Goal: Task Accomplishment & Management: Manage account settings

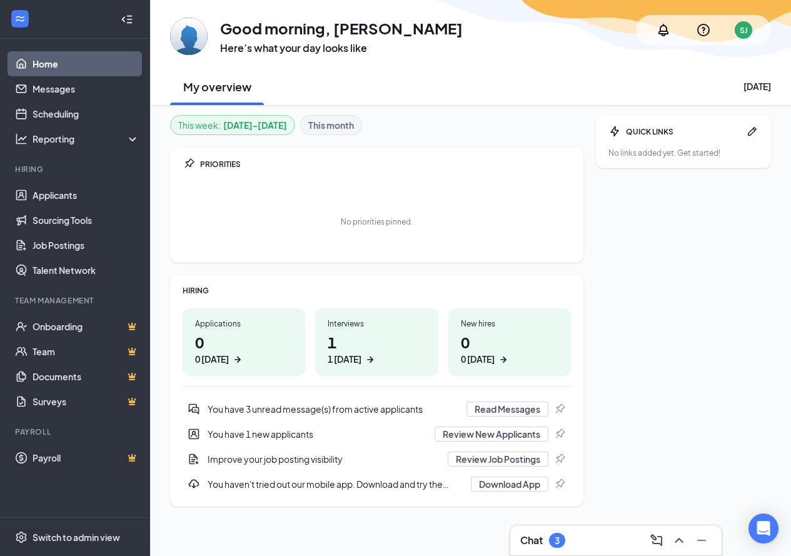
click at [348, 343] on h1 "1 1 [DATE]" at bounding box center [377, 348] width 98 height 34
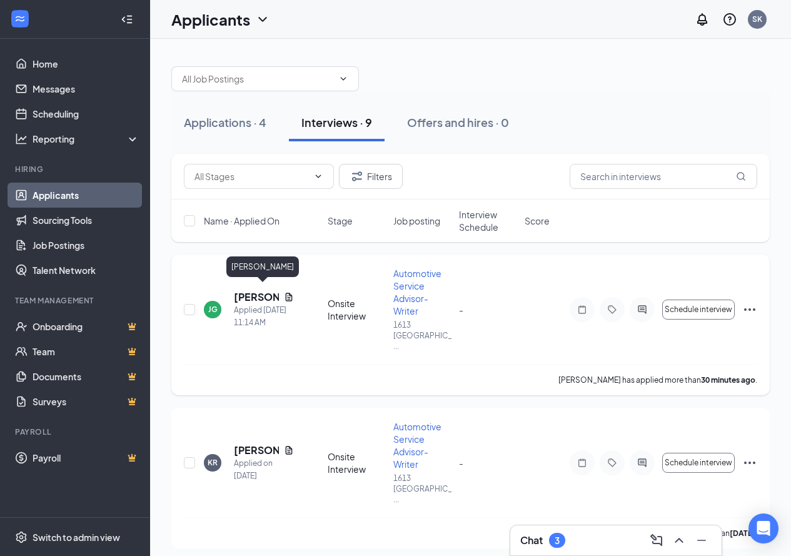
click at [261, 292] on h5 "Jasiah Goshay" at bounding box center [256, 297] width 45 height 14
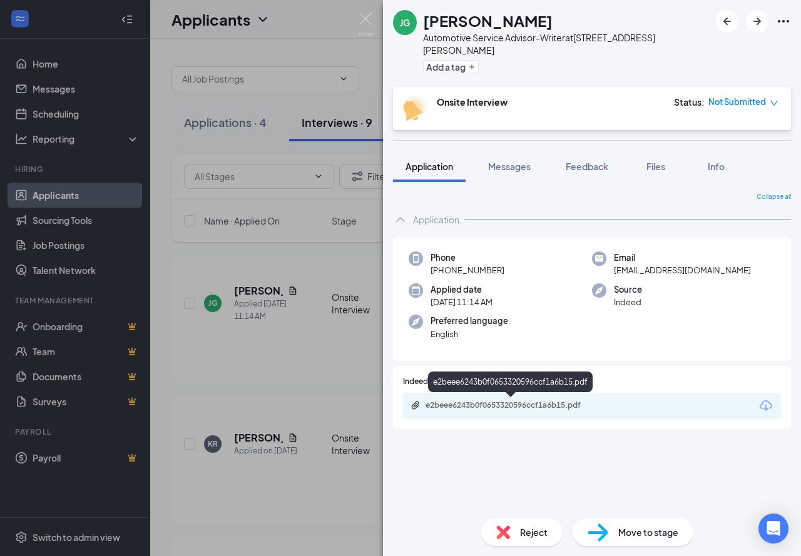
click at [500, 401] on div "e2beee6243b0f0653320596ccf1a6b15.pdf" at bounding box center [512, 405] width 175 height 10
click at [457, 402] on div "e2beee6243b0f0653320596ccf1a6b15.pdf" at bounding box center [512, 405] width 175 height 10
click at [262, 520] on div "JG Jasiah Goshay Automotive Service Advisor-Writer at 1613 West Sepulveda Blvd,…" at bounding box center [400, 278] width 801 height 556
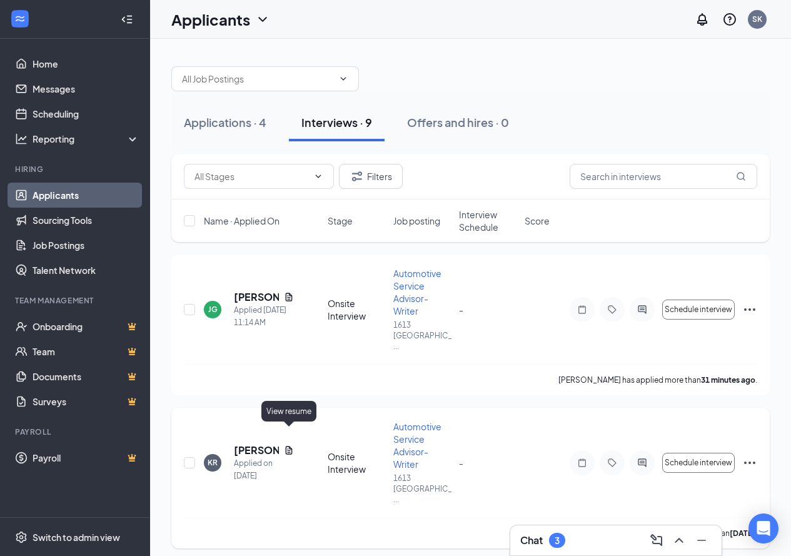
click at [289, 446] on icon "Document" at bounding box center [289, 450] width 7 height 8
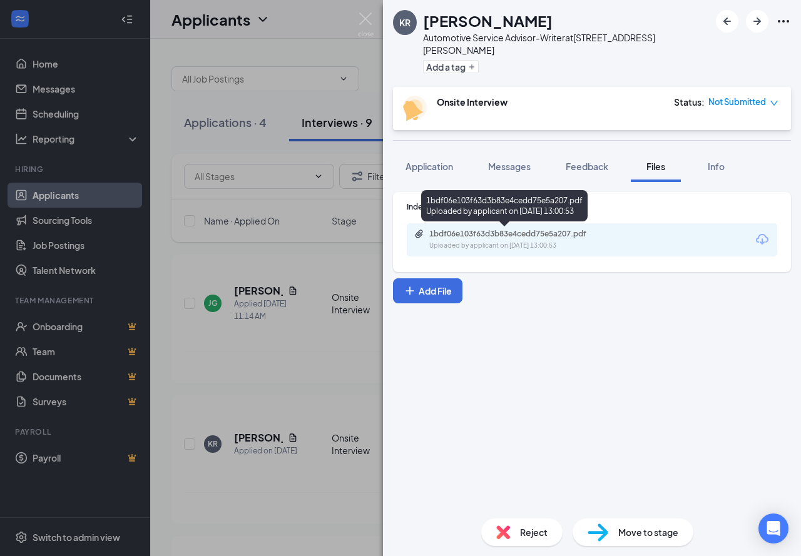
click at [452, 233] on div "1bdf06e103f63d3b83e4cedd75e5a207.pdf" at bounding box center [516, 234] width 175 height 10
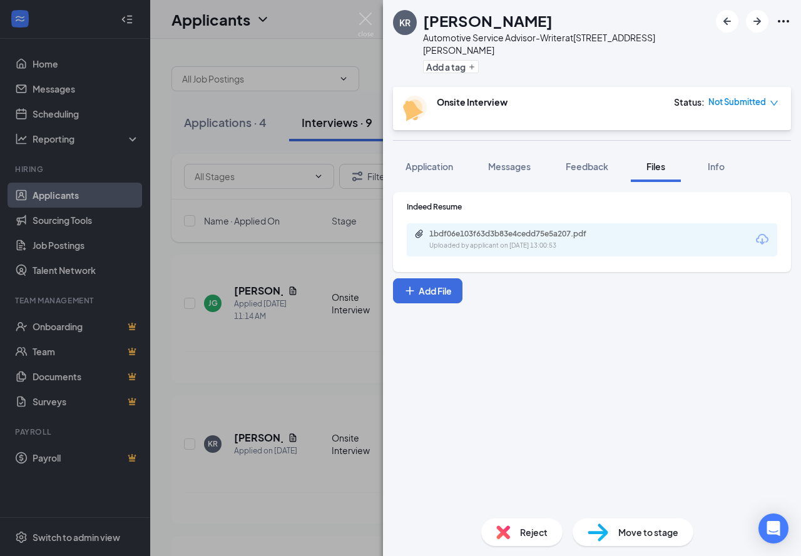
click at [342, 347] on div "KR Kevin Ramos Automotive Service Advisor-Writer at 1613 West Sepulveda Blvd, T…" at bounding box center [400, 278] width 801 height 556
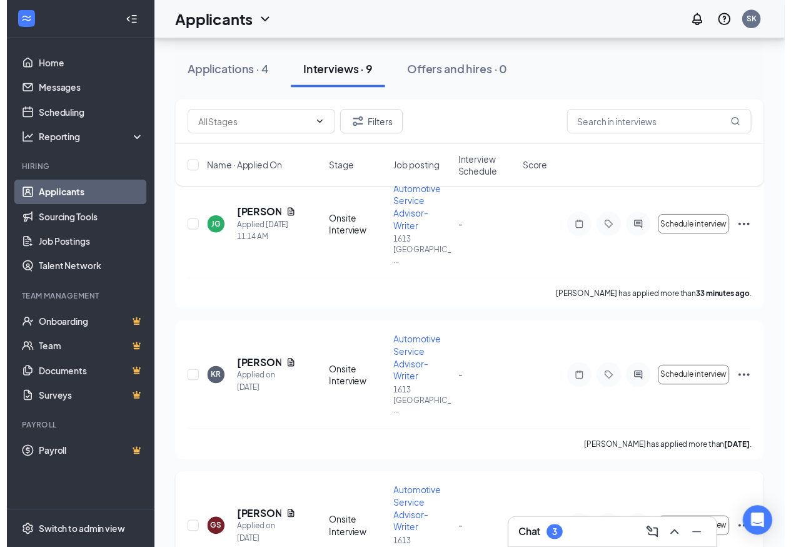
scroll to position [250, 0]
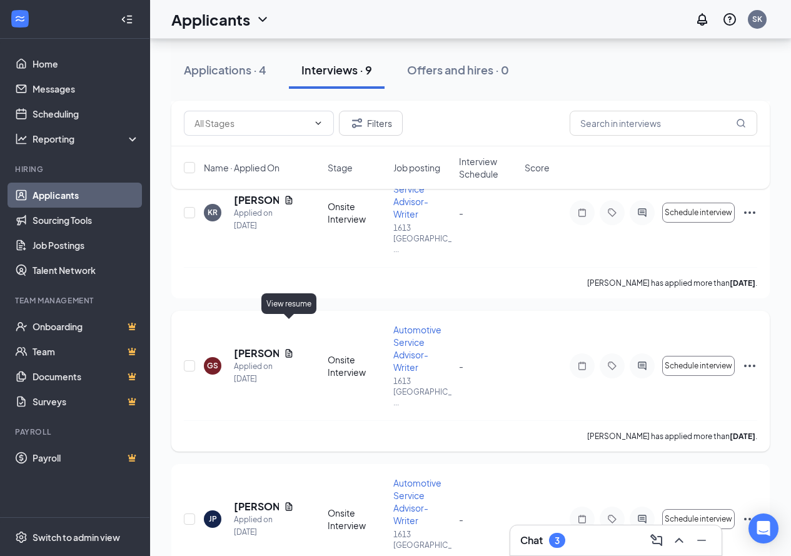
click at [290, 349] on icon "Document" at bounding box center [289, 353] width 7 height 8
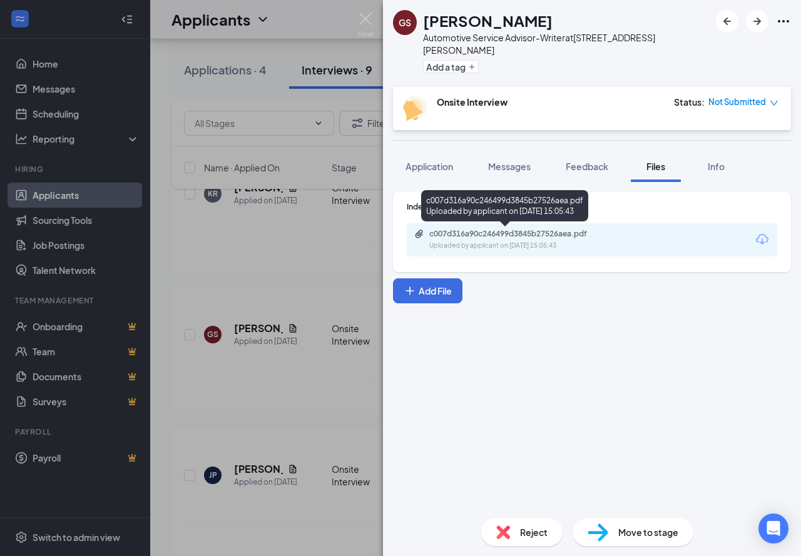
click at [524, 235] on div "c007d316a90c246499d3845b27526aea.pdf" at bounding box center [516, 234] width 175 height 10
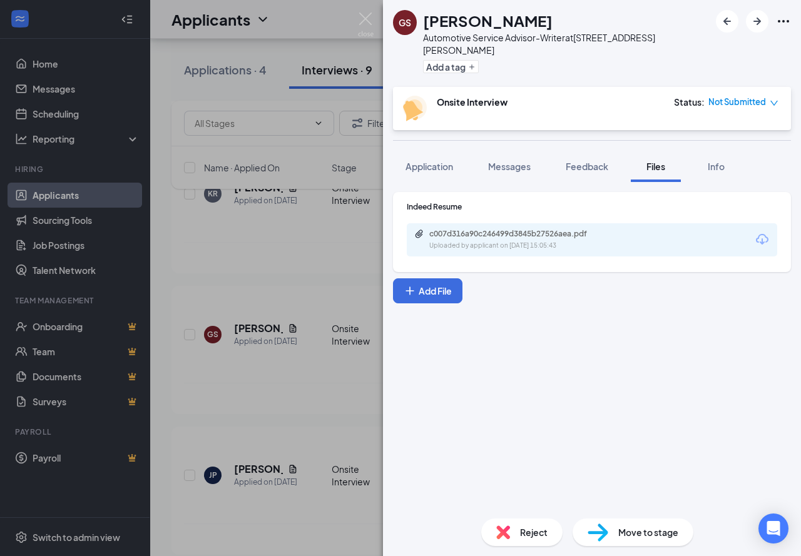
drag, startPoint x: 247, startPoint y: 378, endPoint x: 303, endPoint y: 397, distance: 58.7
click at [247, 380] on div "GS GUILLERMO SOLIS Automotive Service Advisor-Writer at 1613 West Sepulveda Blv…" at bounding box center [400, 278] width 801 height 556
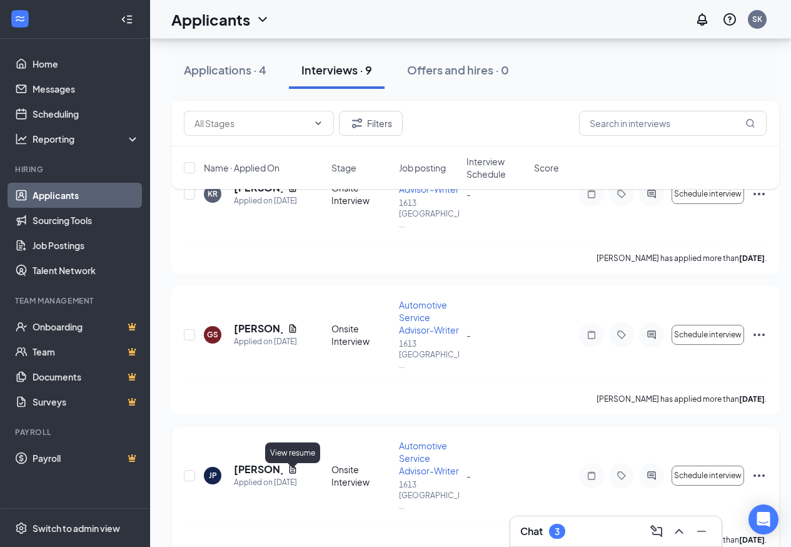
click at [290, 474] on icon "Document" at bounding box center [293, 469] width 10 height 10
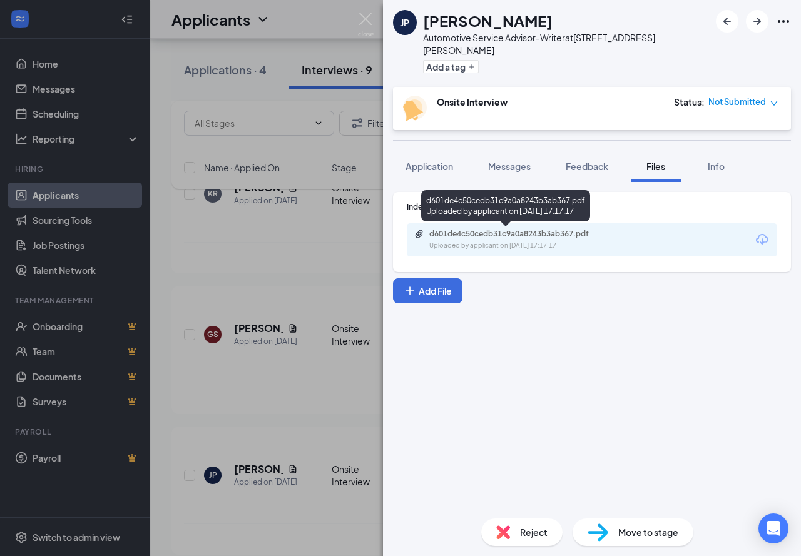
click at [486, 230] on div "d601de4c50cedb31c9a0a8243b3ab367.pdf" at bounding box center [516, 234] width 175 height 10
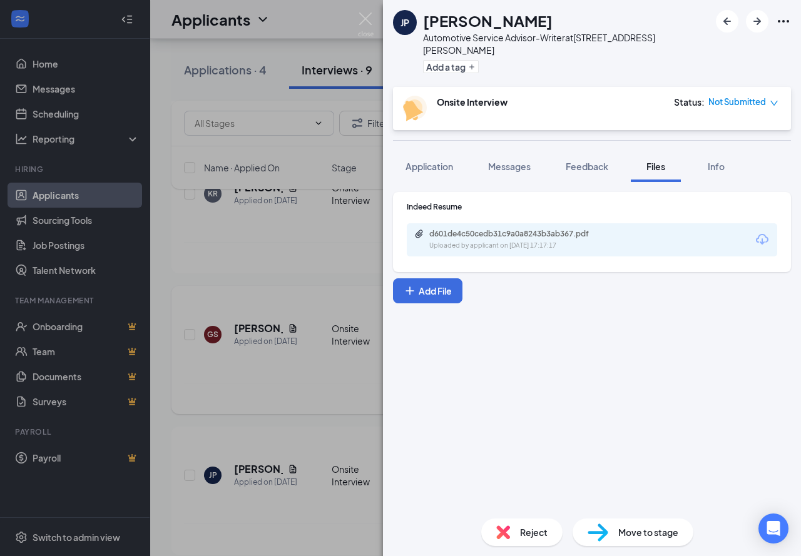
click at [303, 403] on div "JP Joshuah Penado Automotive Service Advisor-Writer at 1613 West Sepulveda Blvd…" at bounding box center [400, 278] width 801 height 556
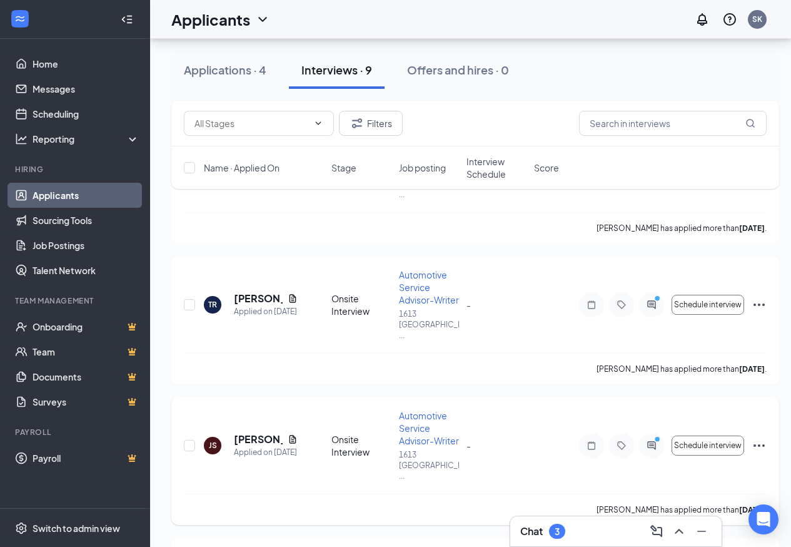
scroll to position [563, 0]
click at [291, 302] on icon "Document" at bounding box center [293, 297] width 10 height 10
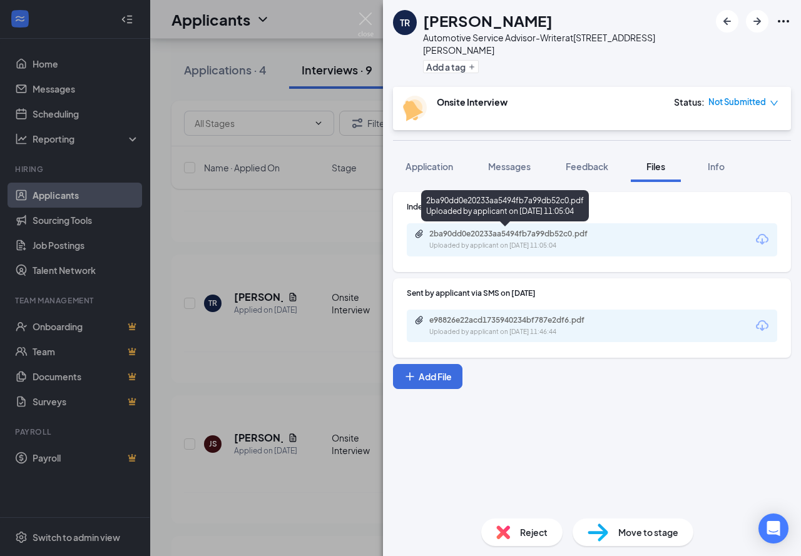
click at [501, 231] on div "2ba90dd0e20233aa5494fb7a99db52c0.pdf" at bounding box center [516, 234] width 175 height 10
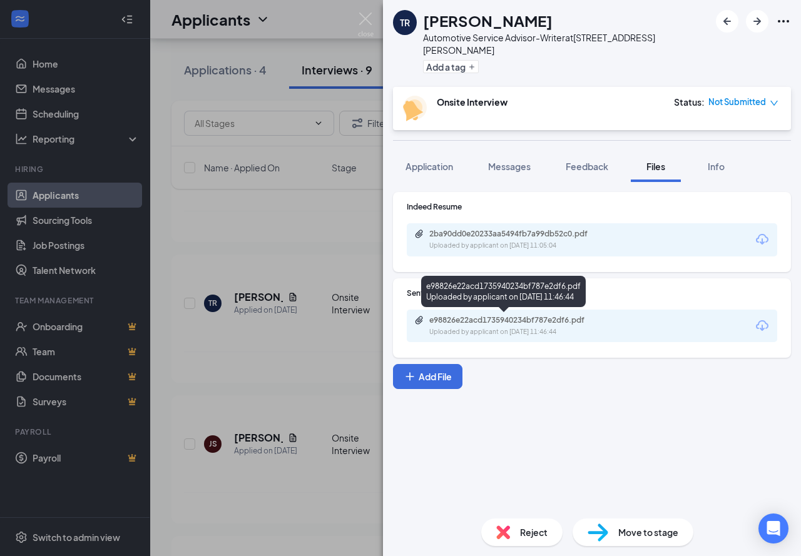
click at [468, 323] on div "e98826e22acd1735940234bf787e2df6.pdf" at bounding box center [516, 320] width 175 height 10
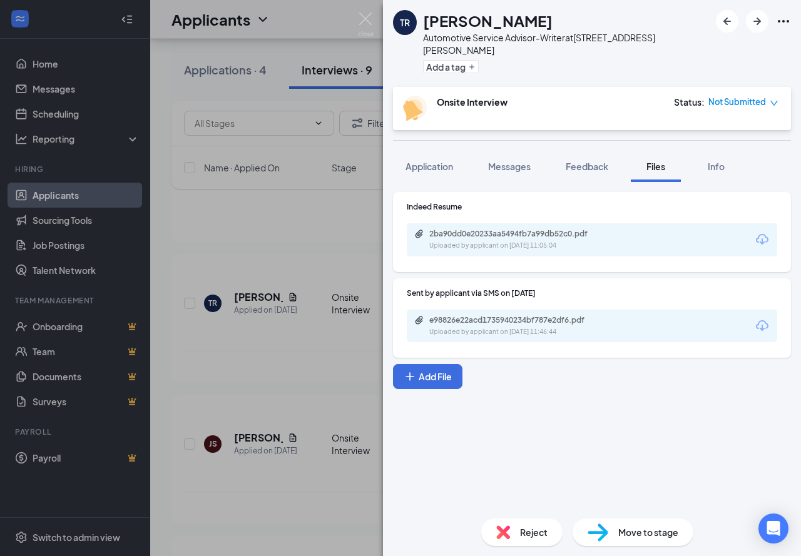
click at [265, 499] on div "TR Thurman Ray Automotive Service Advisor-Writer at 1613 West Sepulveda Blvd, T…" at bounding box center [400, 278] width 801 height 556
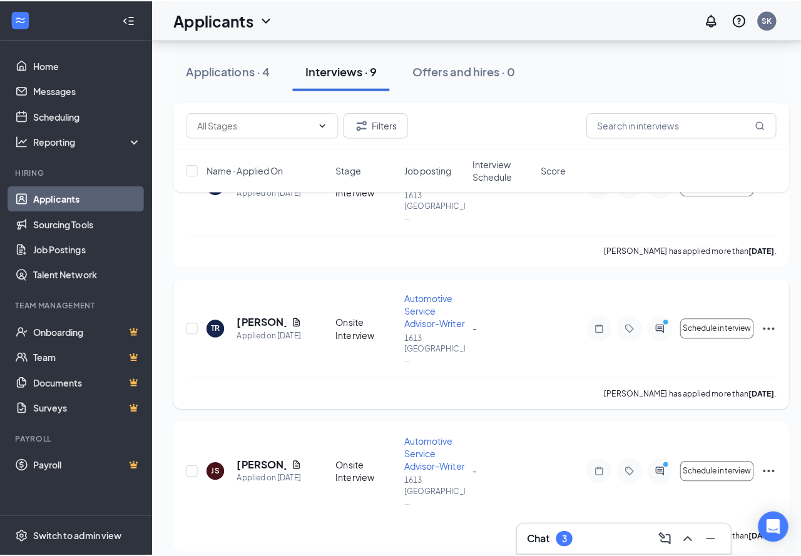
scroll to position [563, 0]
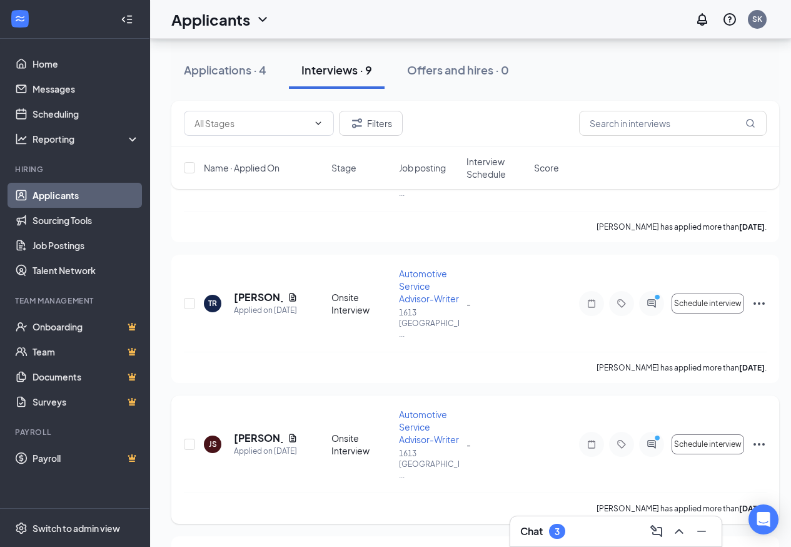
click at [283, 445] on div "Juan Soto" at bounding box center [266, 438] width 64 height 14
click at [290, 442] on icon "Document" at bounding box center [293, 437] width 7 height 8
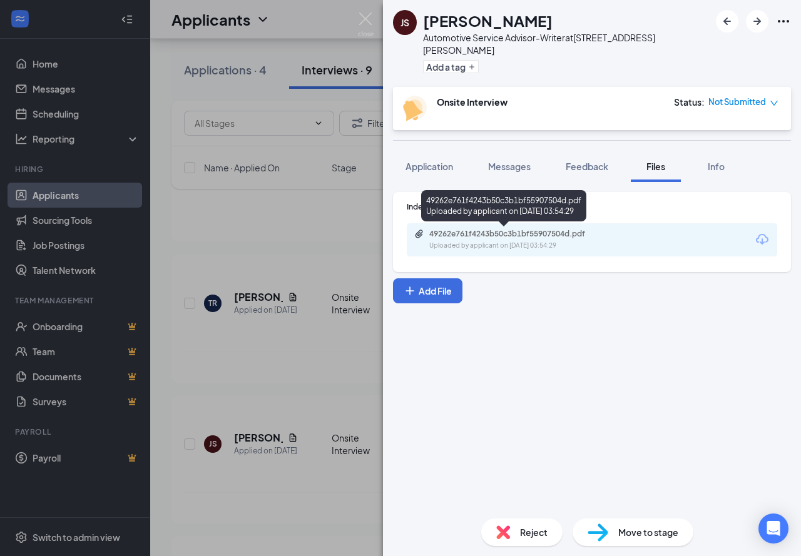
click at [564, 238] on div "49262e761f4243b50c3b1bf55907504d.pdf" at bounding box center [516, 234] width 175 height 10
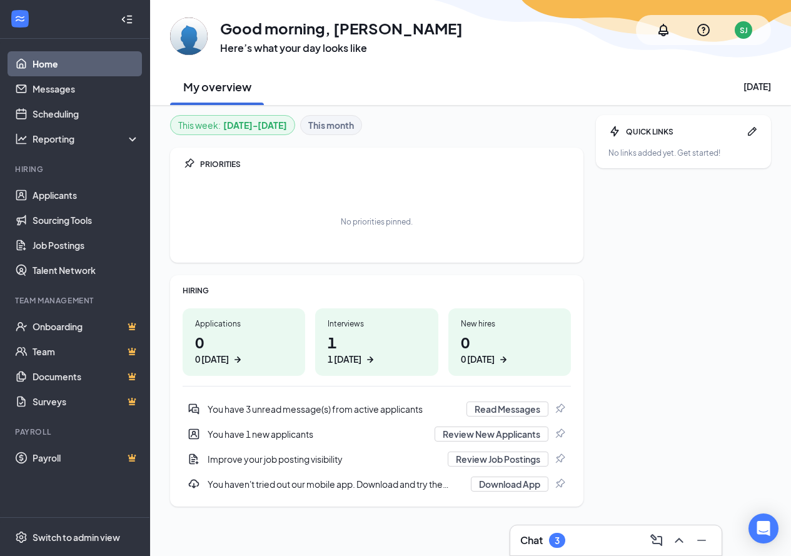
scroll to position [1, 0]
click at [316, 411] on div "You have 3 unread message(s) from active applicants" at bounding box center [333, 408] width 251 height 13
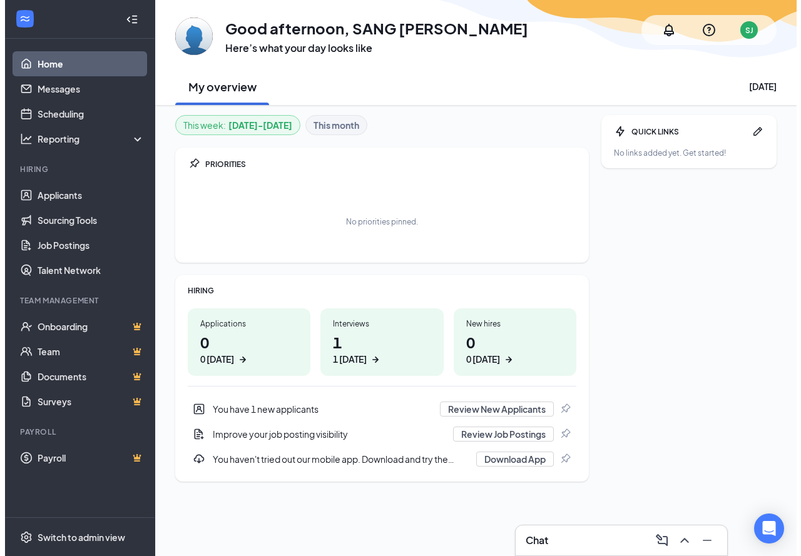
scroll to position [0, 0]
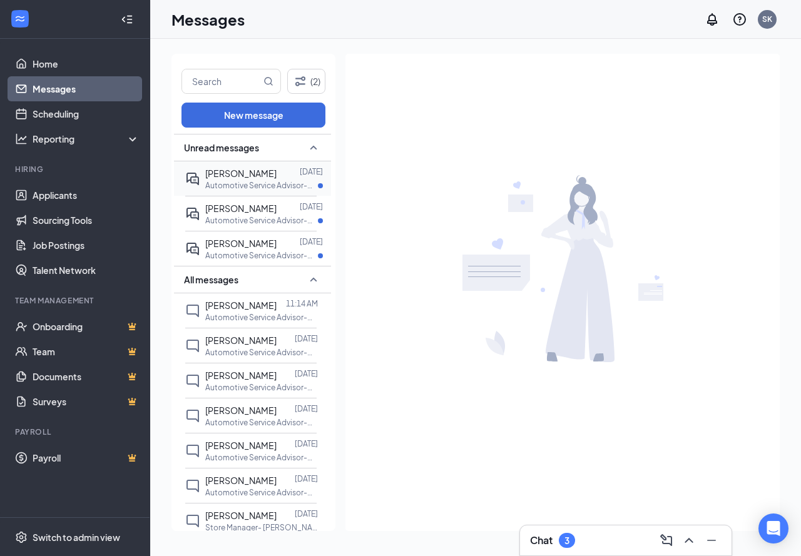
click at [245, 172] on span "Juan Soto" at bounding box center [240, 173] width 71 height 11
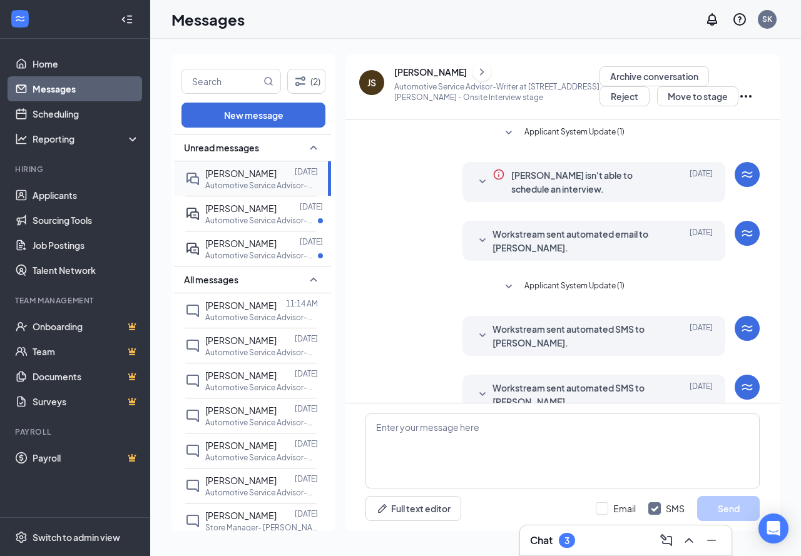
click at [276, 179] on div at bounding box center [285, 173] width 18 height 14
click at [226, 213] on span "Thurman Ray" at bounding box center [240, 208] width 71 height 11
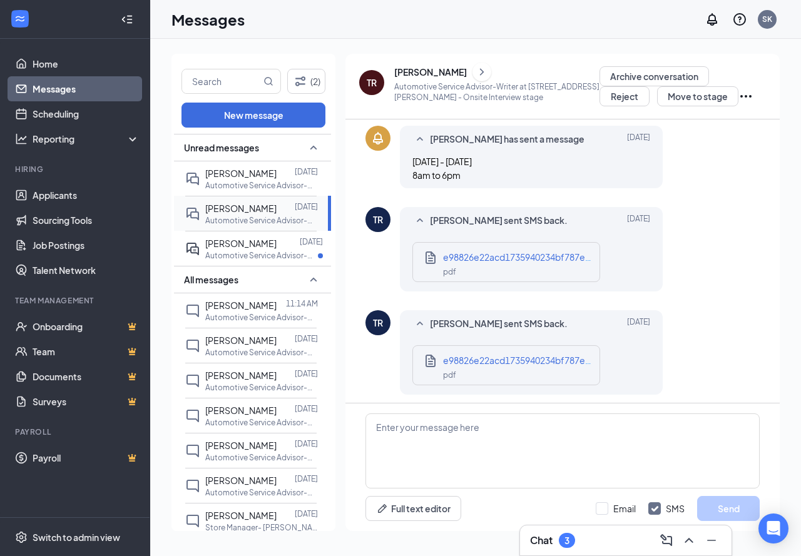
scroll to position [371, 0]
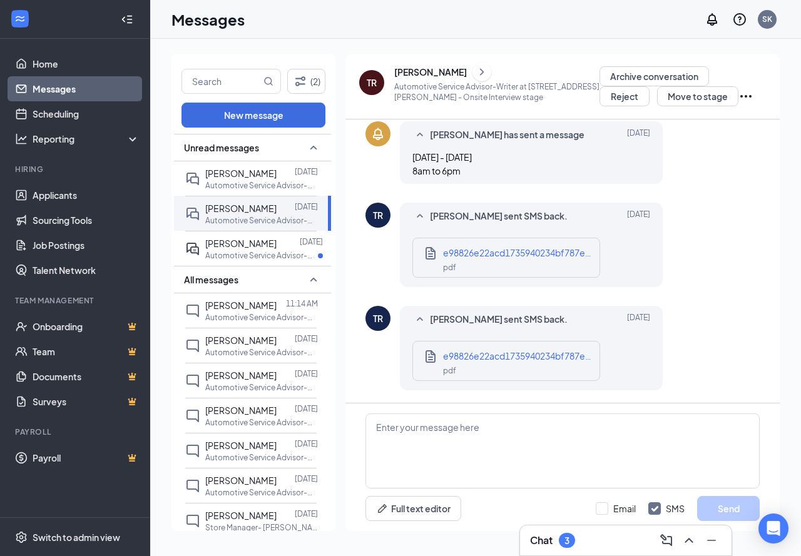
click at [482, 219] on span "Thurman Ray sent SMS back." at bounding box center [499, 216] width 138 height 15
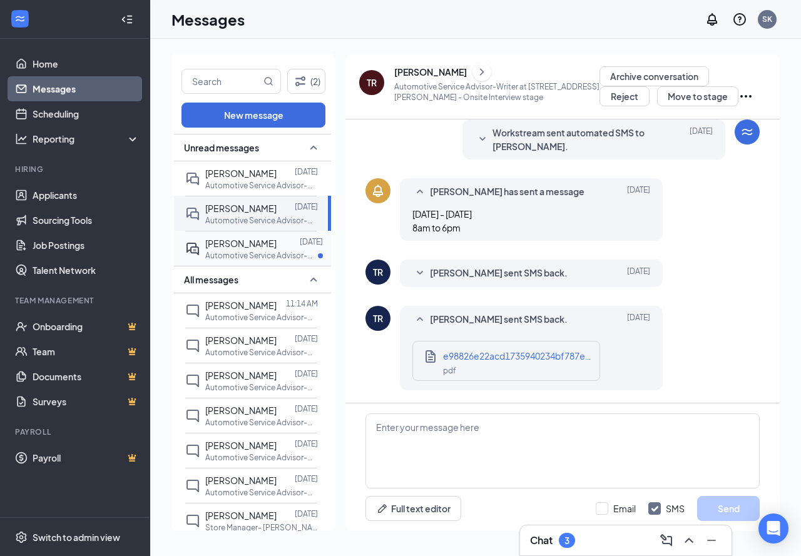
click at [230, 250] on p "Automotive Service Advisor-Writer at 1613 West Sepulveda Blvd, Torrance, CA 905…" at bounding box center [261, 255] width 113 height 11
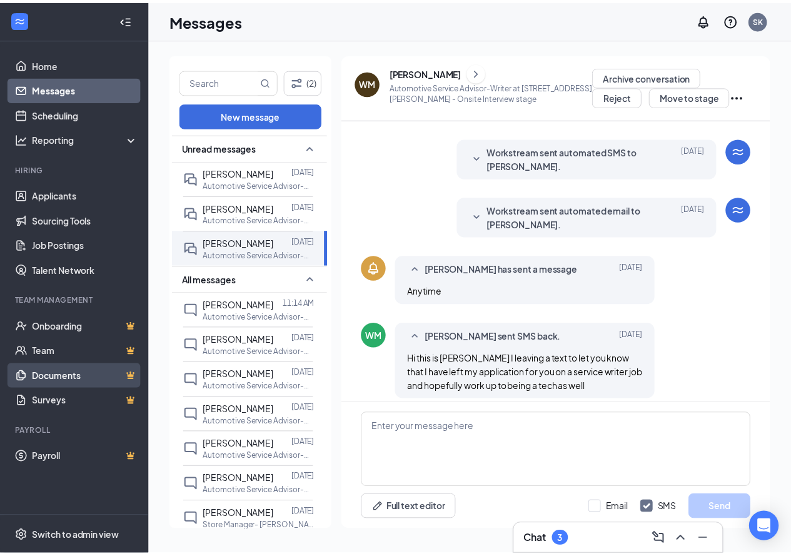
scroll to position [246, 0]
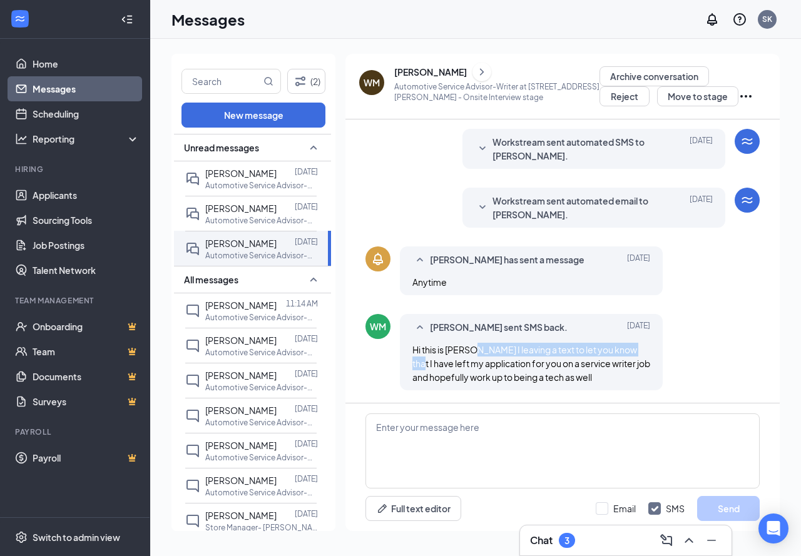
drag, startPoint x: 470, startPoint y: 350, endPoint x: 640, endPoint y: 356, distance: 170.2
click at [640, 356] on div "Hi this is William Madrid I leaving a text to let you know that I have left my …" at bounding box center [531, 363] width 238 height 41
click at [653, 360] on div "William Madrid sent SMS back. Sep 7 Hi this is William Madrid I leaving a text …" at bounding box center [531, 352] width 263 height 76
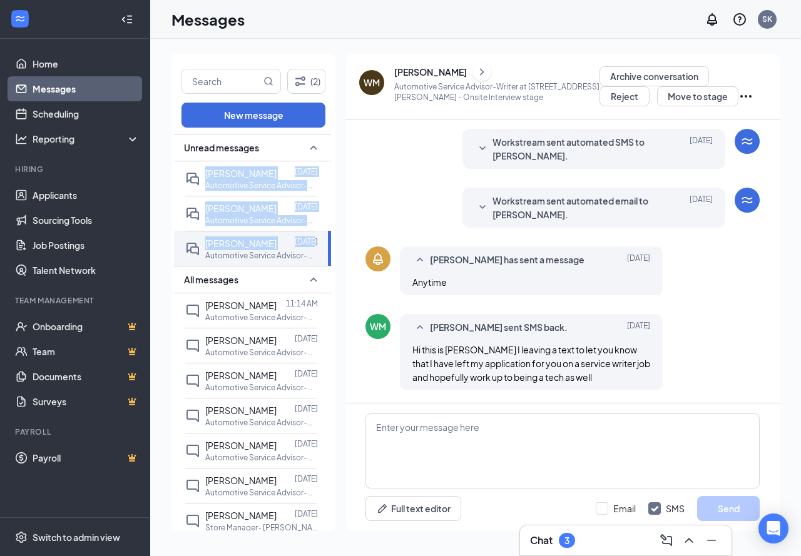
drag, startPoint x: 318, startPoint y: 248, endPoint x: 326, endPoint y: 155, distance: 93.0
click at [326, 155] on div "Unread messages Juan Soto Sep 10 Automotive Service Advisor-Writer at 1613 West…" at bounding box center [252, 334] width 157 height 400
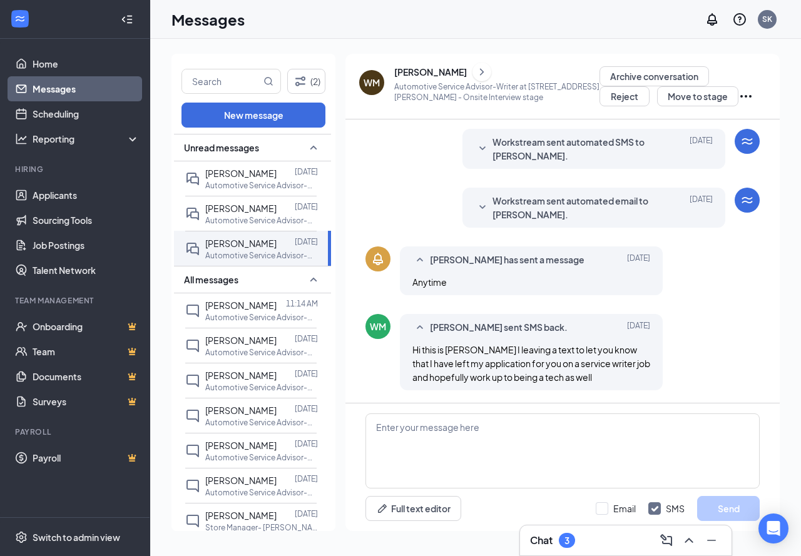
click at [375, 183] on div "Applicant System Update (1) William Madrid isn't able to schedule an interview.…" at bounding box center [562, 138] width 394 height 529
drag, startPoint x: 318, startPoint y: 234, endPoint x: 326, endPoint y: 191, distance: 43.2
click at [325, 191] on div "Unread messages Juan Soto Sep 10 Automotive Service Advisor-Writer at 1613 West…" at bounding box center [252, 334] width 157 height 400
click at [381, 200] on div "Workstream sent automated email to William Madrid. Sep 7 Hi William Madrid, Tha…" at bounding box center [562, 211] width 394 height 46
click at [65, 198] on link "Applicants" at bounding box center [86, 195] width 107 height 25
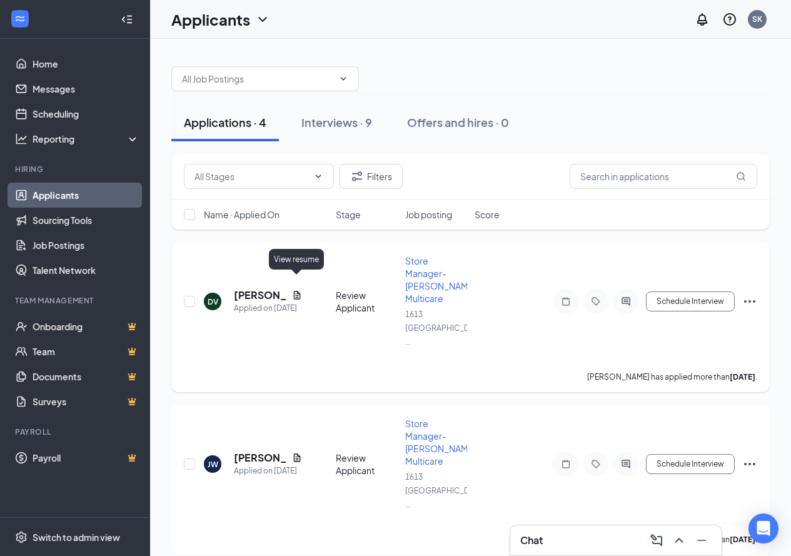
click at [299, 290] on icon "Document" at bounding box center [297, 295] width 10 height 10
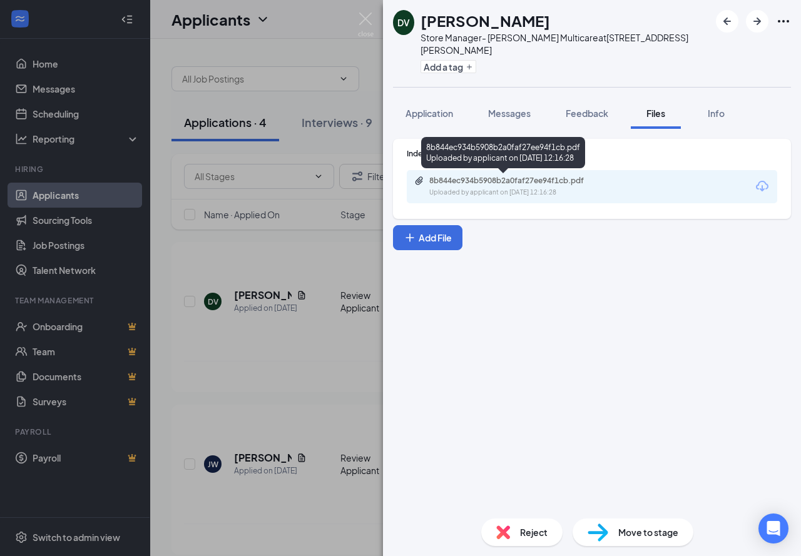
click at [462, 184] on div "8b844ec934b5908b2a0faf27ee94f1cb.pdf" at bounding box center [516, 181] width 175 height 10
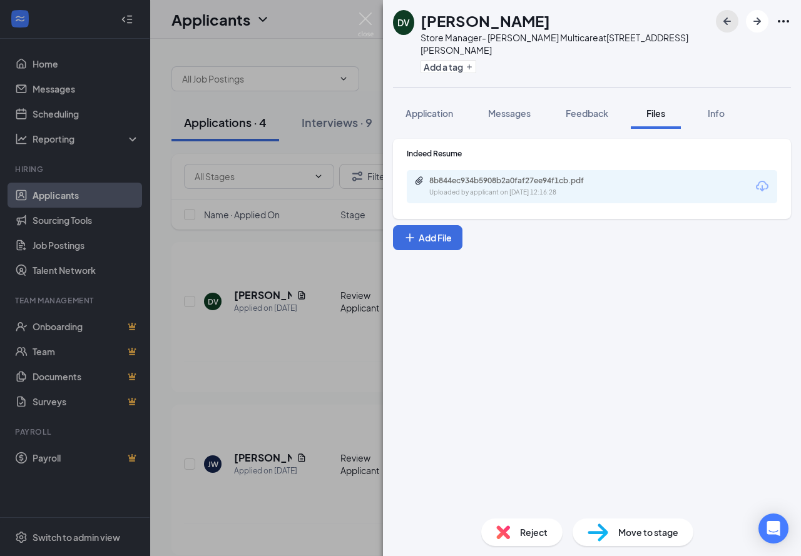
click at [721, 19] on icon "ArrowLeftNew" at bounding box center [726, 21] width 15 height 15
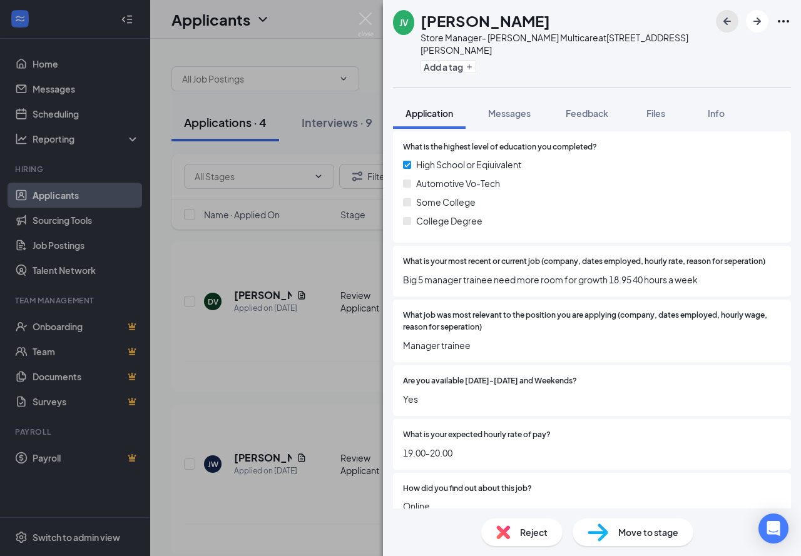
scroll to position [321, 0]
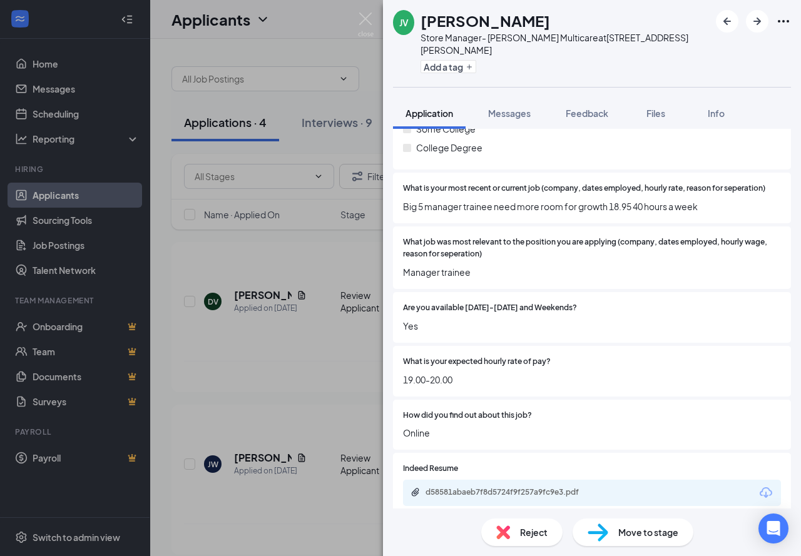
click at [256, 343] on div "JV Joseph Vizzini Store Manager- Jiffy Lube Multicare at 1613 West Sepulveda Bl…" at bounding box center [400, 278] width 801 height 556
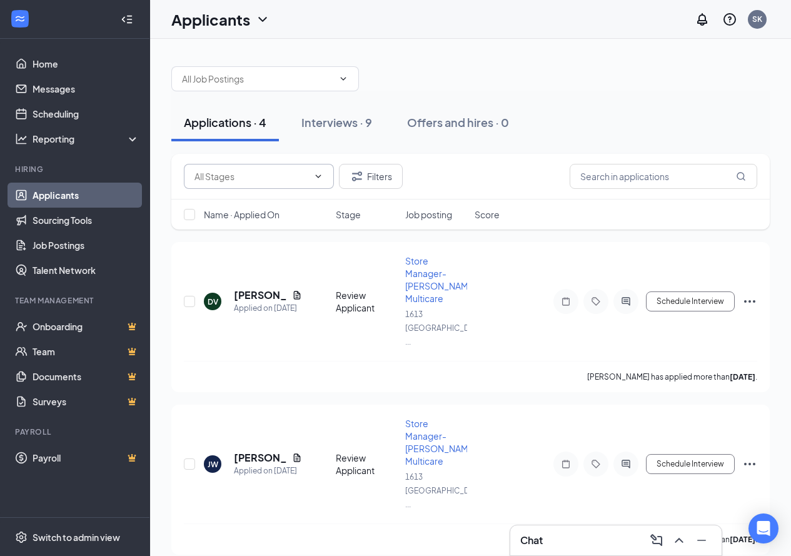
click at [323, 180] on icon "ChevronDown" at bounding box center [318, 176] width 10 height 10
click at [321, 180] on icon "ChevronDown" at bounding box center [318, 176] width 10 height 10
click at [133, 140] on icon at bounding box center [135, 140] width 10 height 0
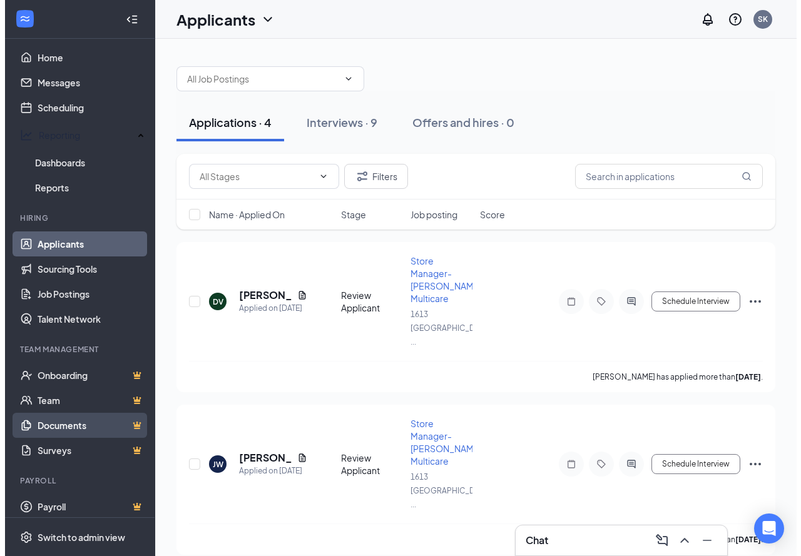
scroll to position [8, 0]
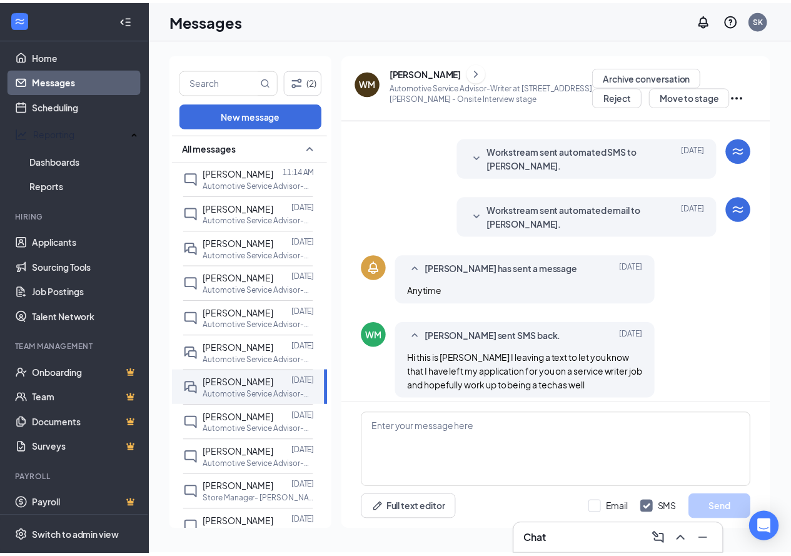
scroll to position [246, 0]
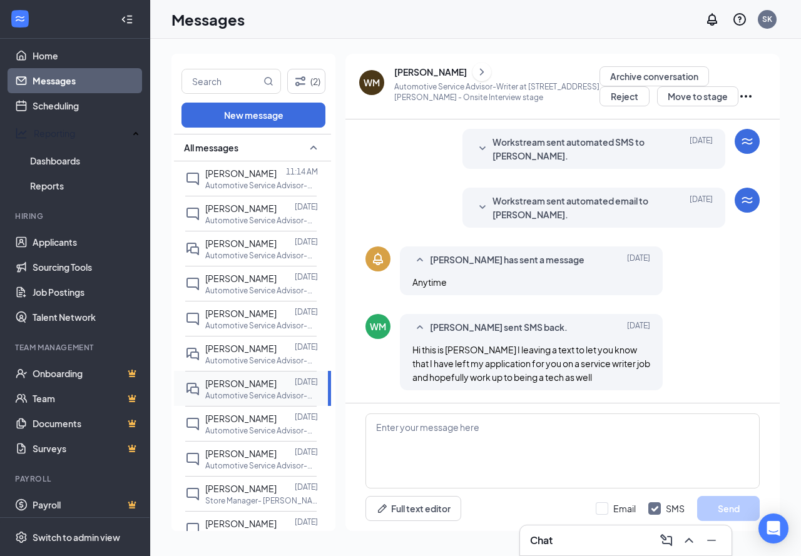
click at [253, 393] on p "Automotive Service Advisor-Writer at 1613 West Sepulveda Blvd, Torrance, CA 905…" at bounding box center [261, 395] width 113 height 11
click at [255, 392] on p "Automotive Service Advisor-Writer at 1613 West Sepulveda Blvd, Torrance, CA 905…" at bounding box center [261, 395] width 113 height 11
click at [197, 388] on icon "DoubleChat" at bounding box center [192, 389] width 15 height 15
click at [198, 388] on icon "DoubleChat" at bounding box center [192, 389] width 15 height 15
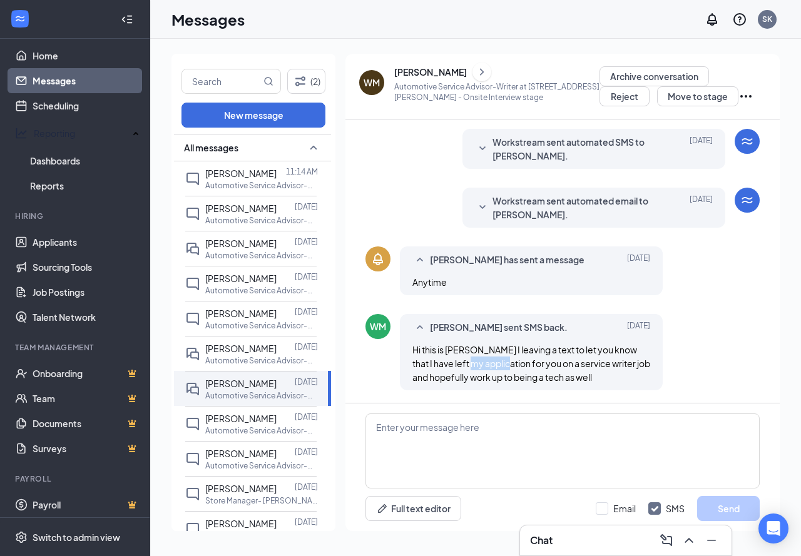
drag, startPoint x: 452, startPoint y: 366, endPoint x: 489, endPoint y: 367, distance: 36.9
click at [489, 367] on span "Hi this is William Madrid I leaving a text to let you know that I have left my …" at bounding box center [531, 363] width 238 height 39
click at [491, 378] on span "Hi this is William Madrid I leaving a text to let you know that I have left my …" at bounding box center [531, 363] width 238 height 39
click at [69, 235] on link "Applicants" at bounding box center [86, 242] width 107 height 25
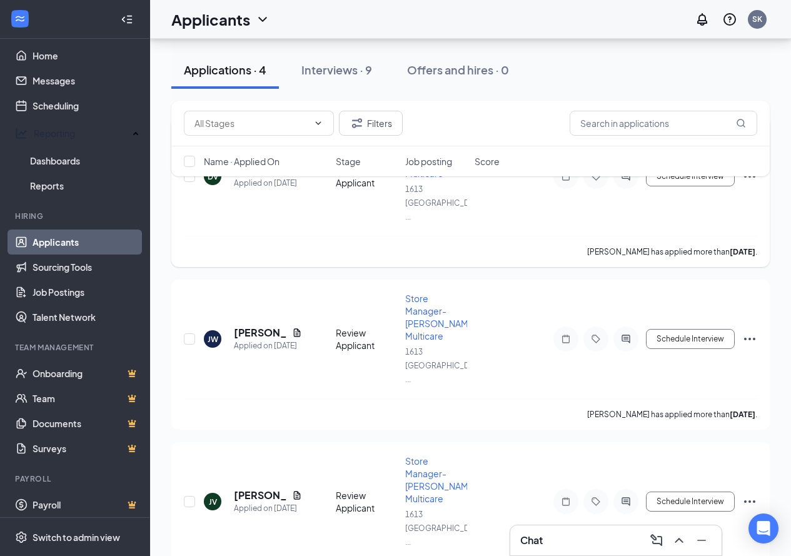
scroll to position [234, 0]
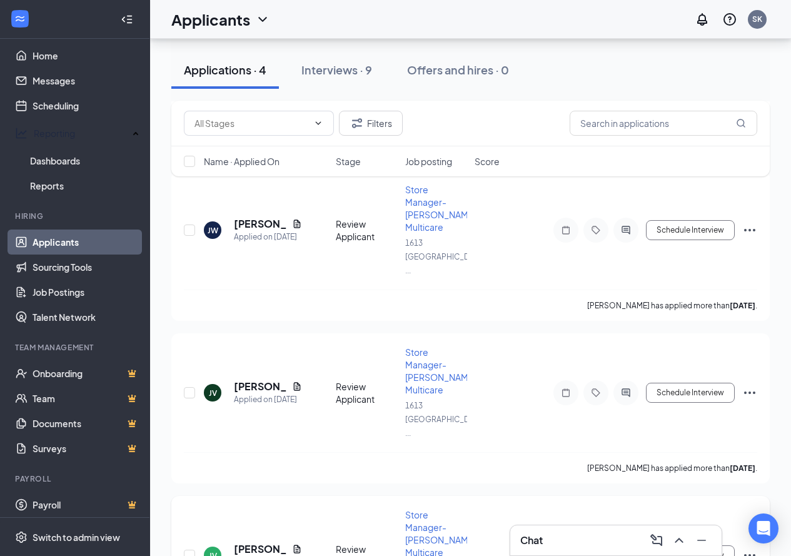
click at [349, 74] on div "Interviews · 9" at bounding box center [336, 70] width 71 height 16
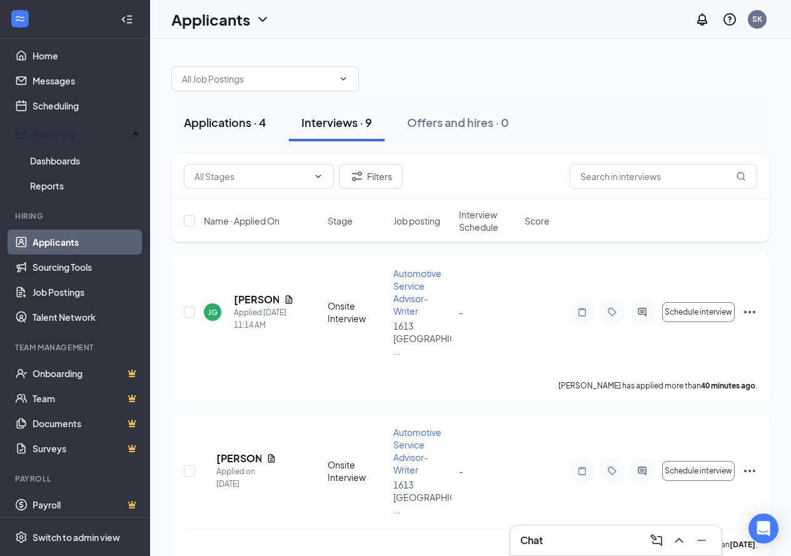
click at [241, 124] on div "Applications · 4" at bounding box center [225, 122] width 83 height 16
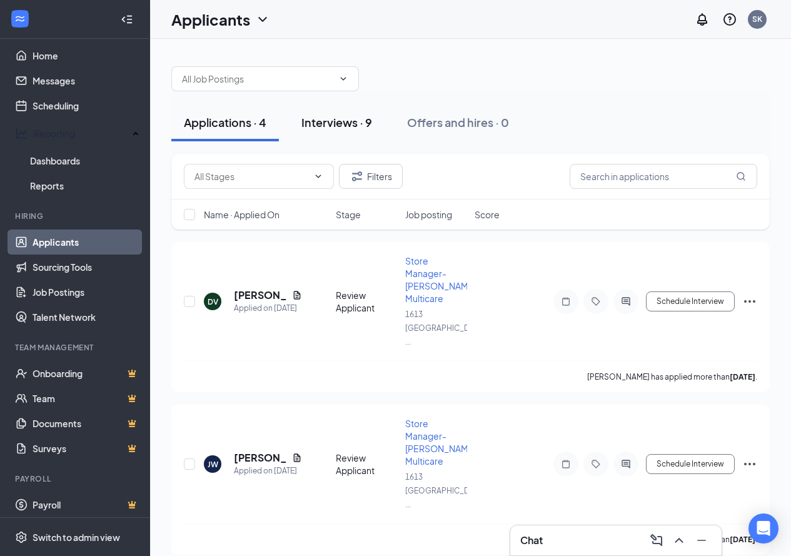
click at [359, 126] on div "Interviews · 9" at bounding box center [336, 122] width 71 height 16
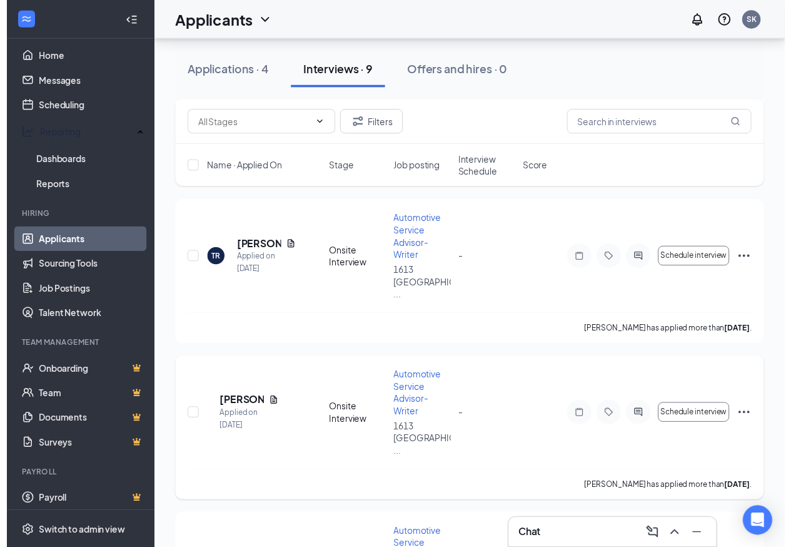
scroll to position [876, 0]
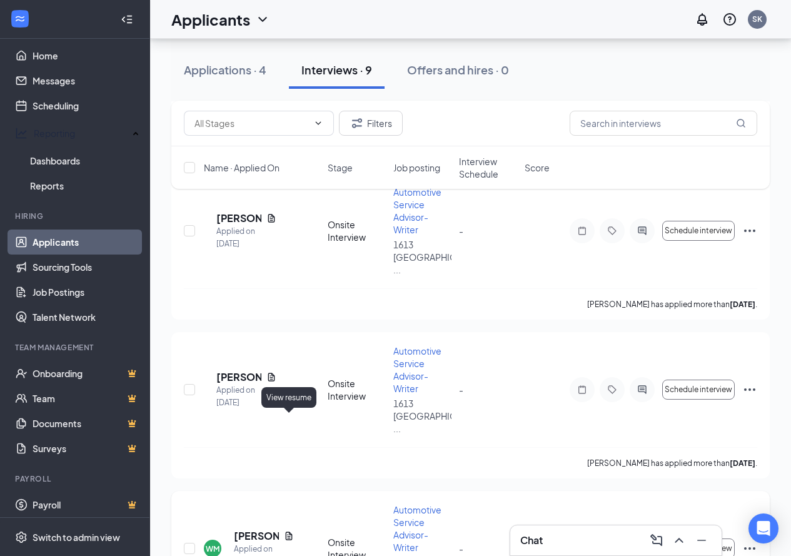
click at [286, 532] on icon "Document" at bounding box center [289, 536] width 7 height 8
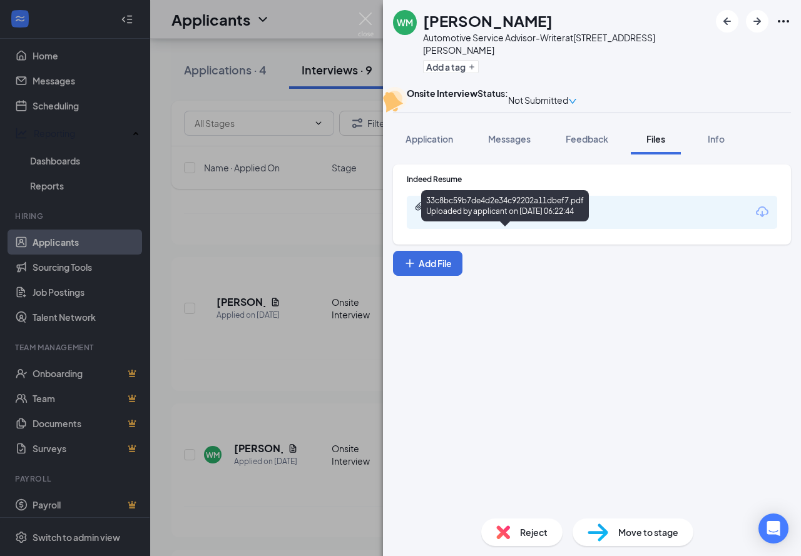
click at [517, 211] on div "33c8bc59b7de4d2e34c92202a11dbef7.pdf" at bounding box center [516, 206] width 175 height 10
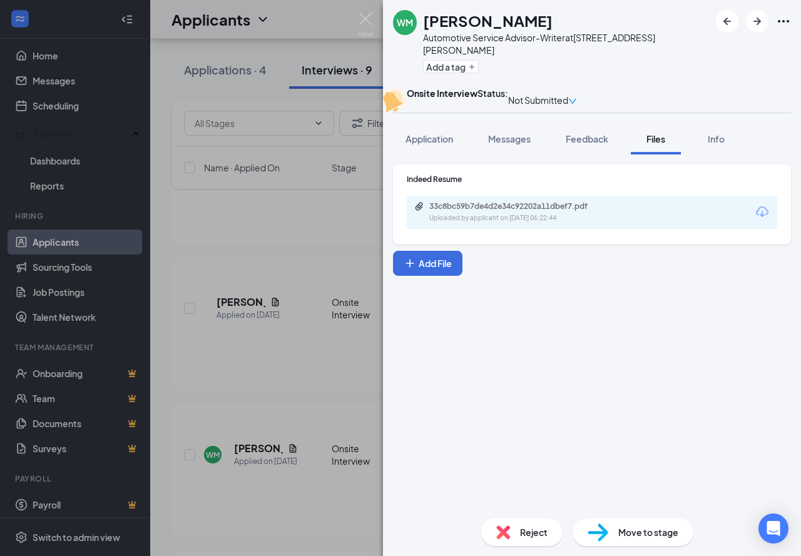
click at [274, 325] on div "WM William Madrid Automotive Service Advisor-Writer at 1613 West Sepulveda Blvd…" at bounding box center [400, 278] width 801 height 556
